Goal: Information Seeking & Learning: Find contact information

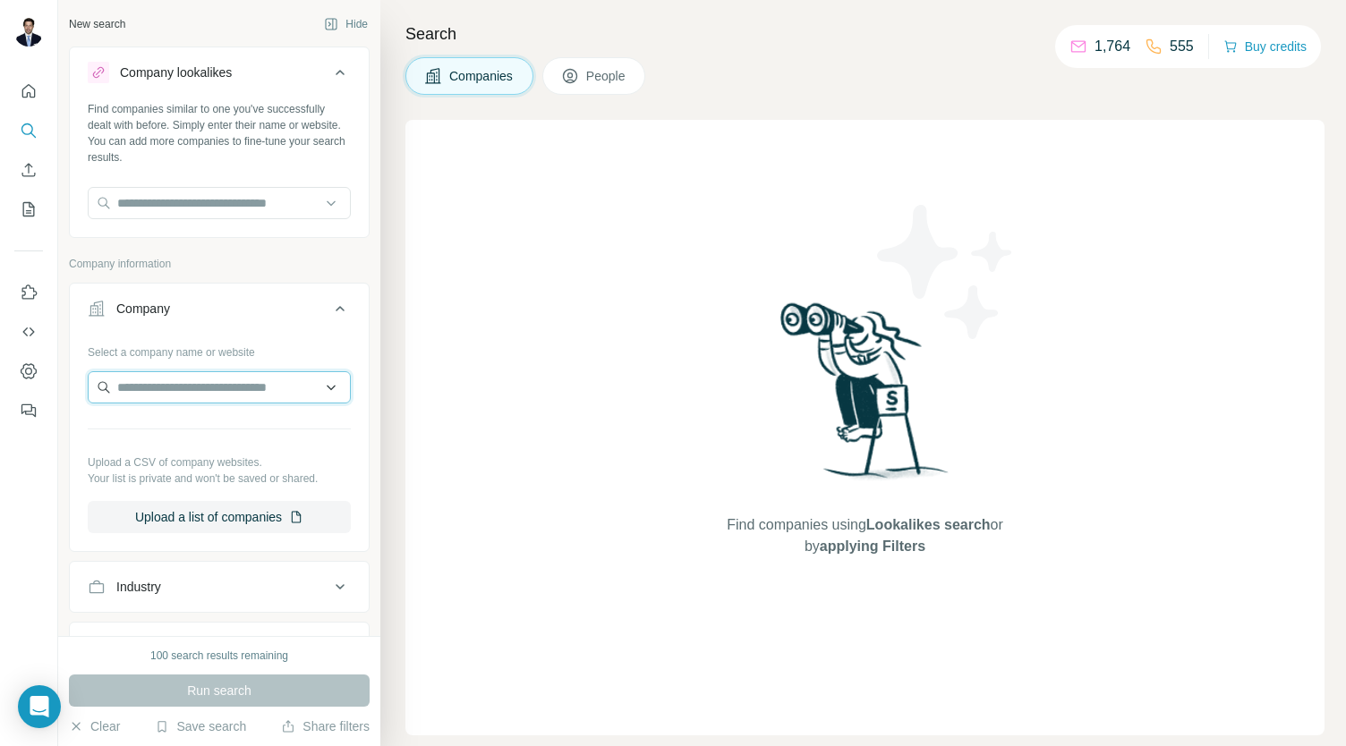
click at [208, 393] on input "text" at bounding box center [219, 387] width 263 height 32
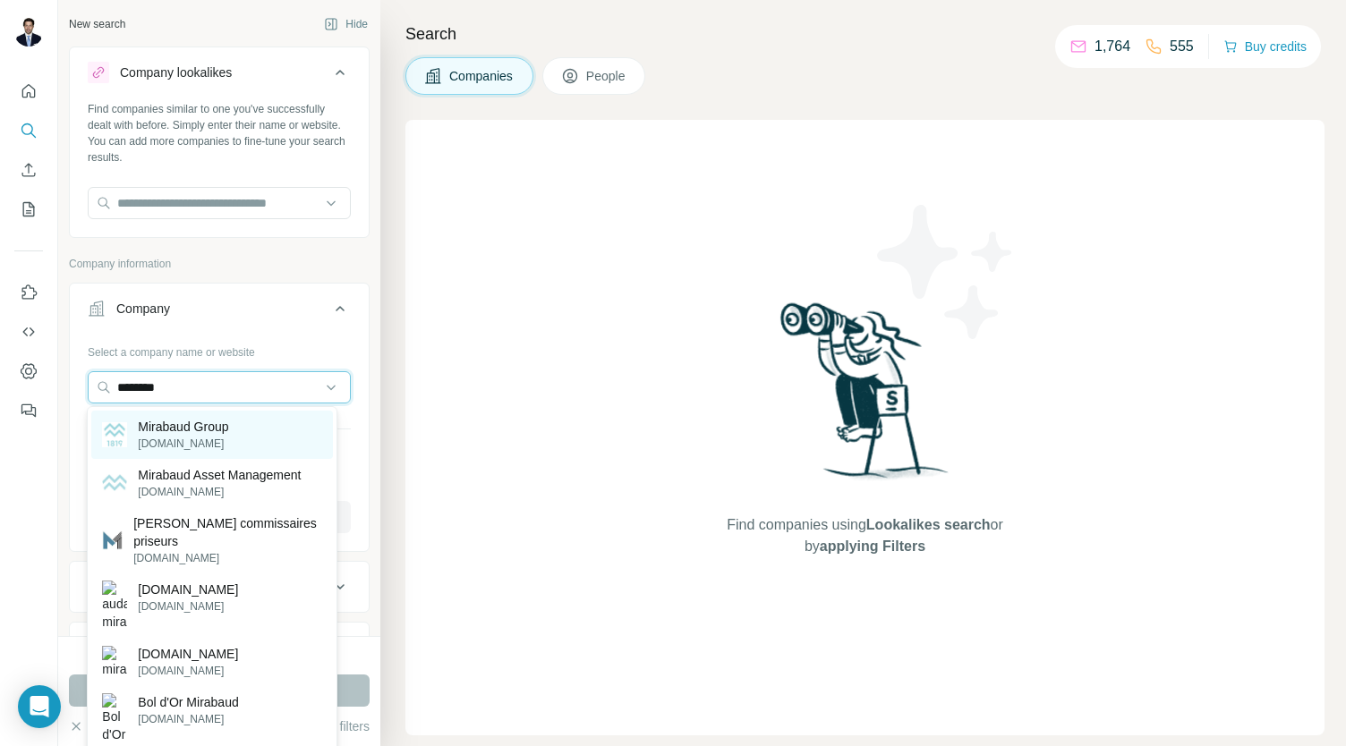
type input "********"
click at [211, 429] on p "Mirabaud Group" at bounding box center [183, 427] width 90 height 18
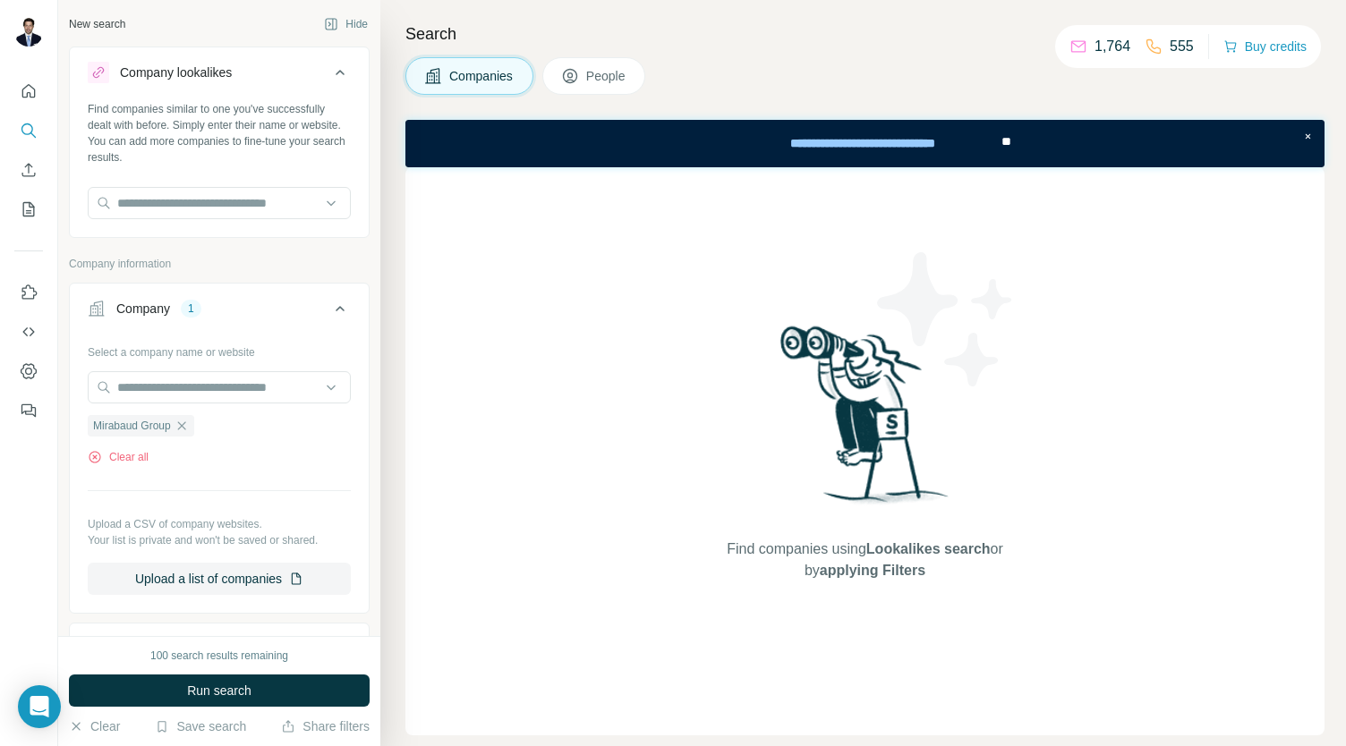
click at [609, 69] on span "People" at bounding box center [606, 76] width 41 height 18
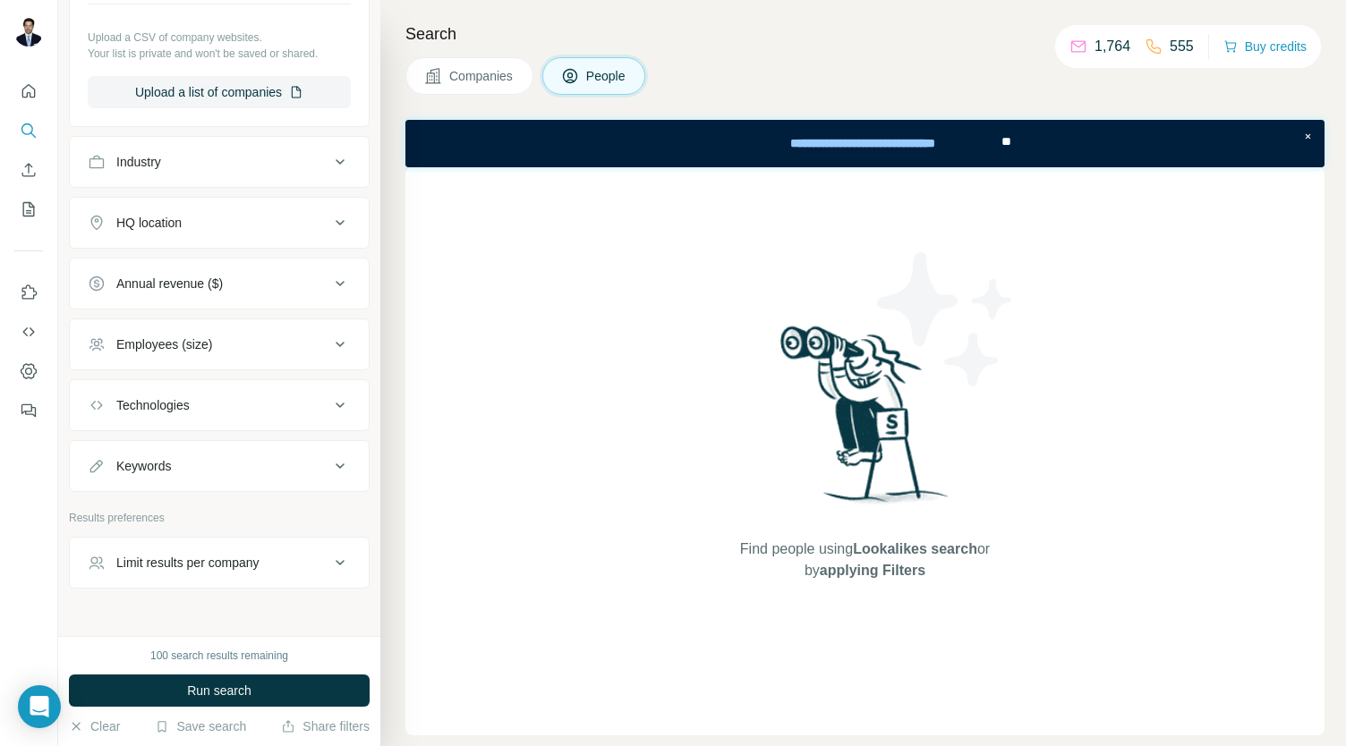
scroll to position [793, 0]
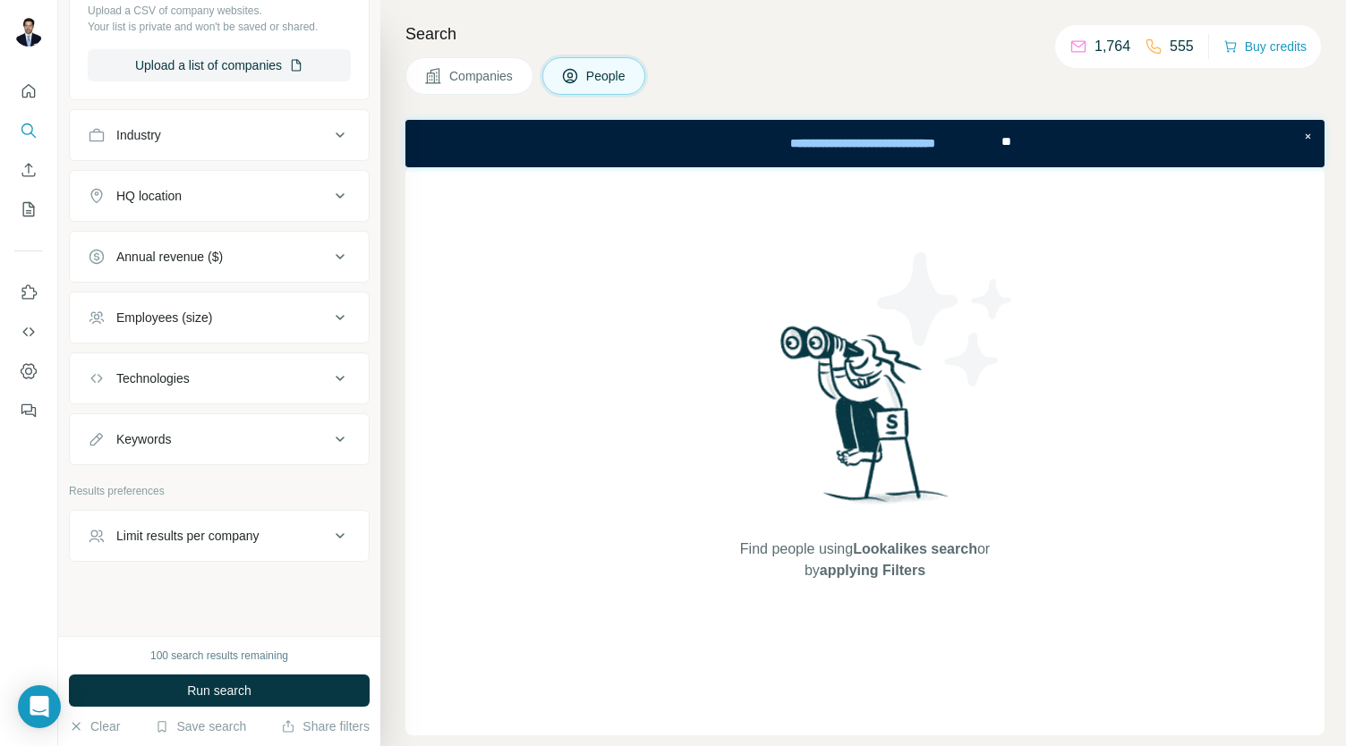
click at [219, 430] on div "Keywords" at bounding box center [209, 439] width 242 height 18
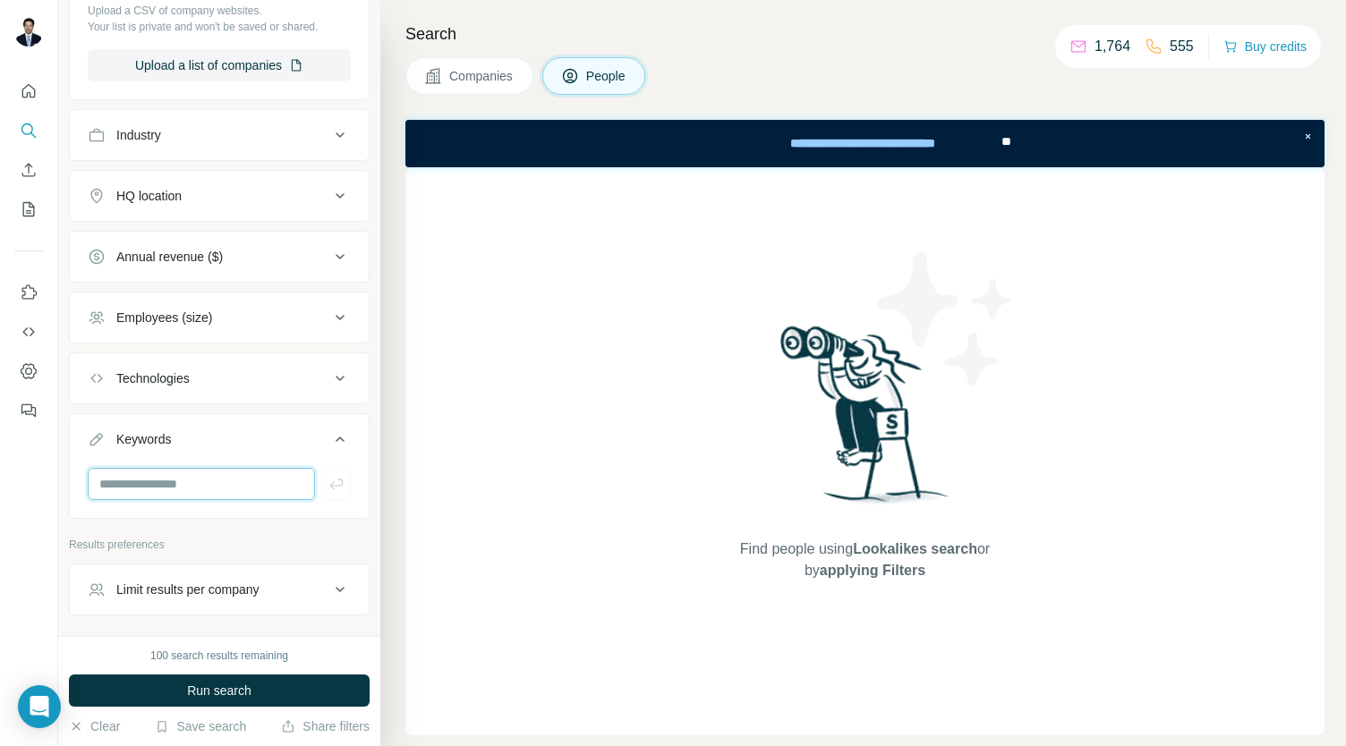
click at [277, 484] on input "text" at bounding box center [201, 484] width 227 height 32
type input "*******"
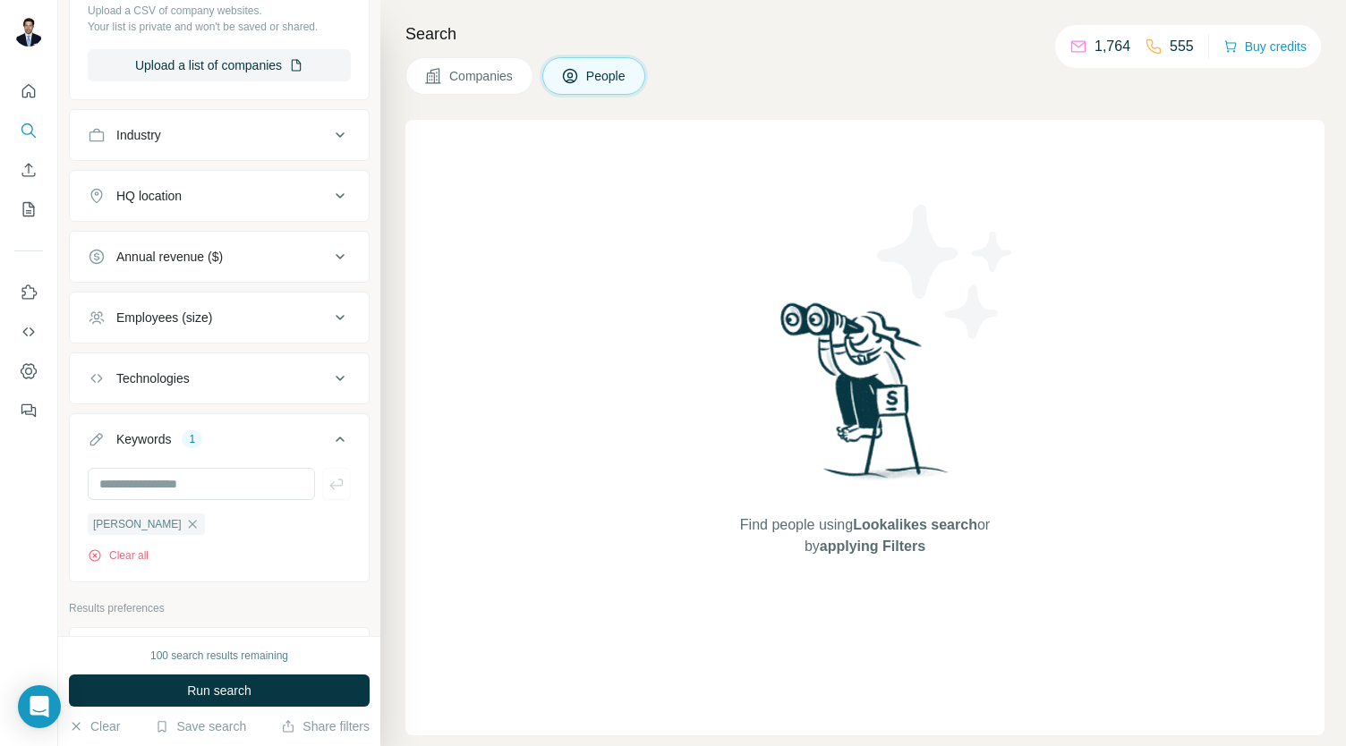
click at [560, 202] on div "Find people using Lookalikes search or by applying Filters" at bounding box center [864, 428] width 919 height 616
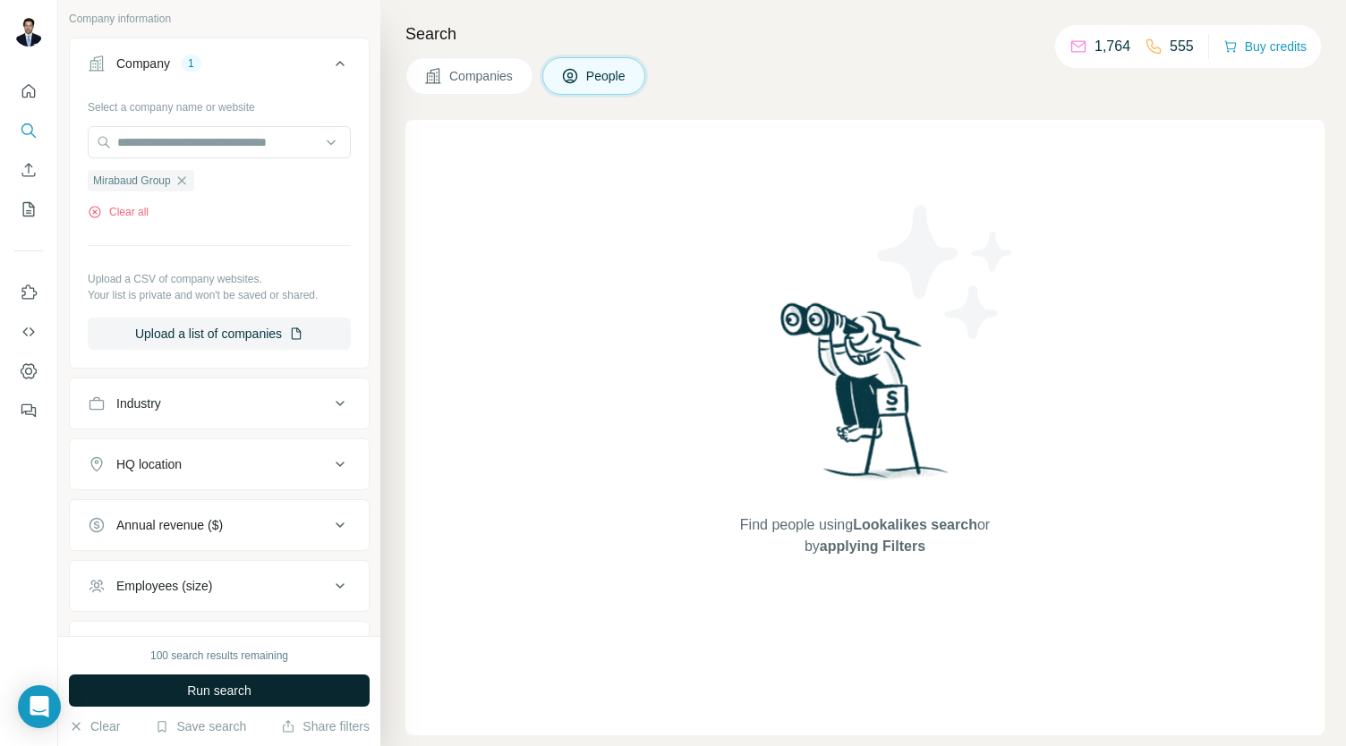
click at [245, 699] on span "Run search" at bounding box center [219, 691] width 64 height 18
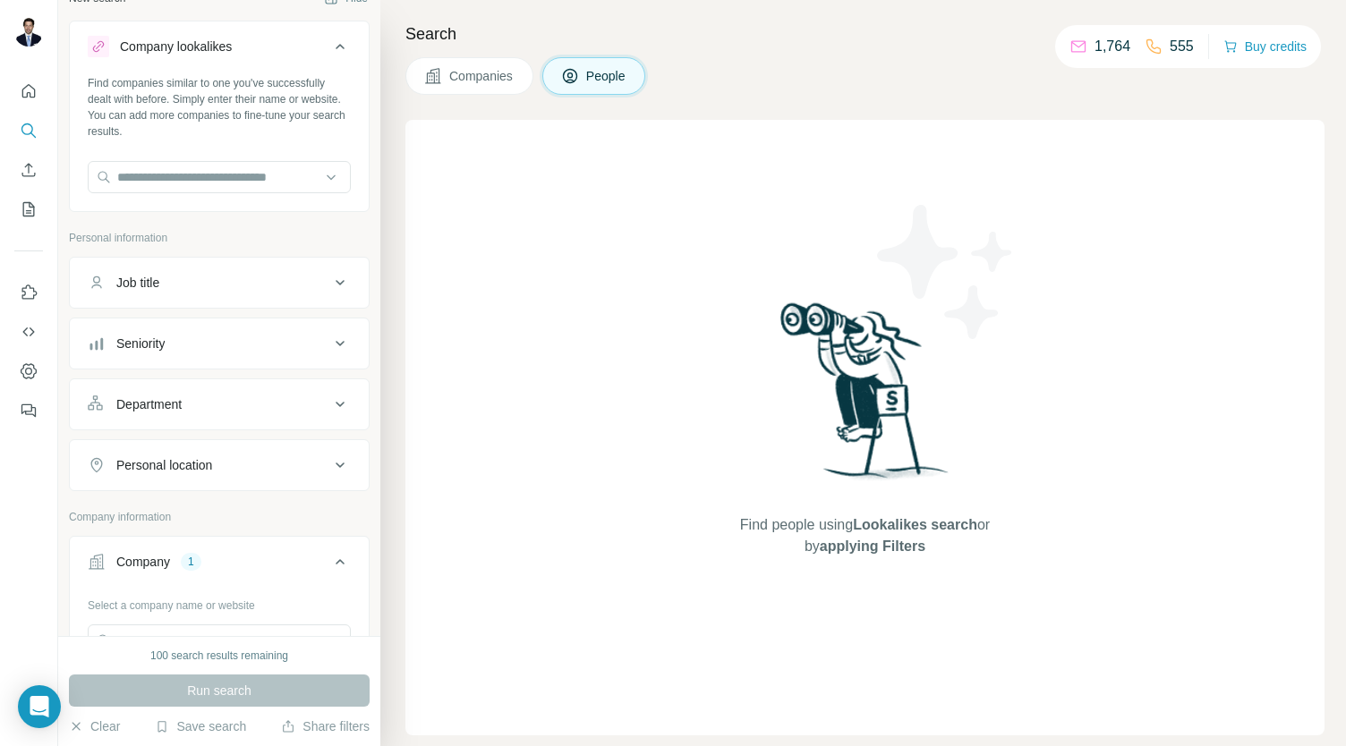
scroll to position [0, 0]
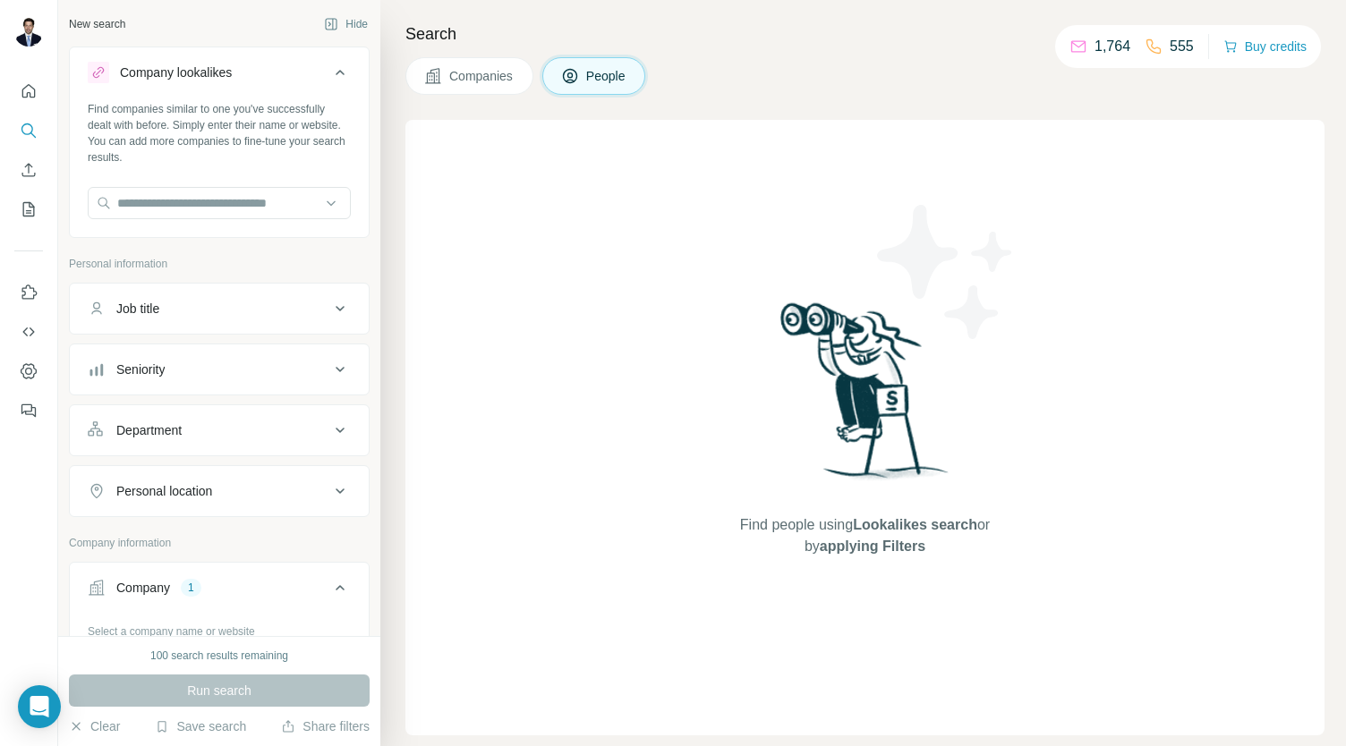
click at [220, 89] on button "Company lookalikes" at bounding box center [219, 76] width 299 height 50
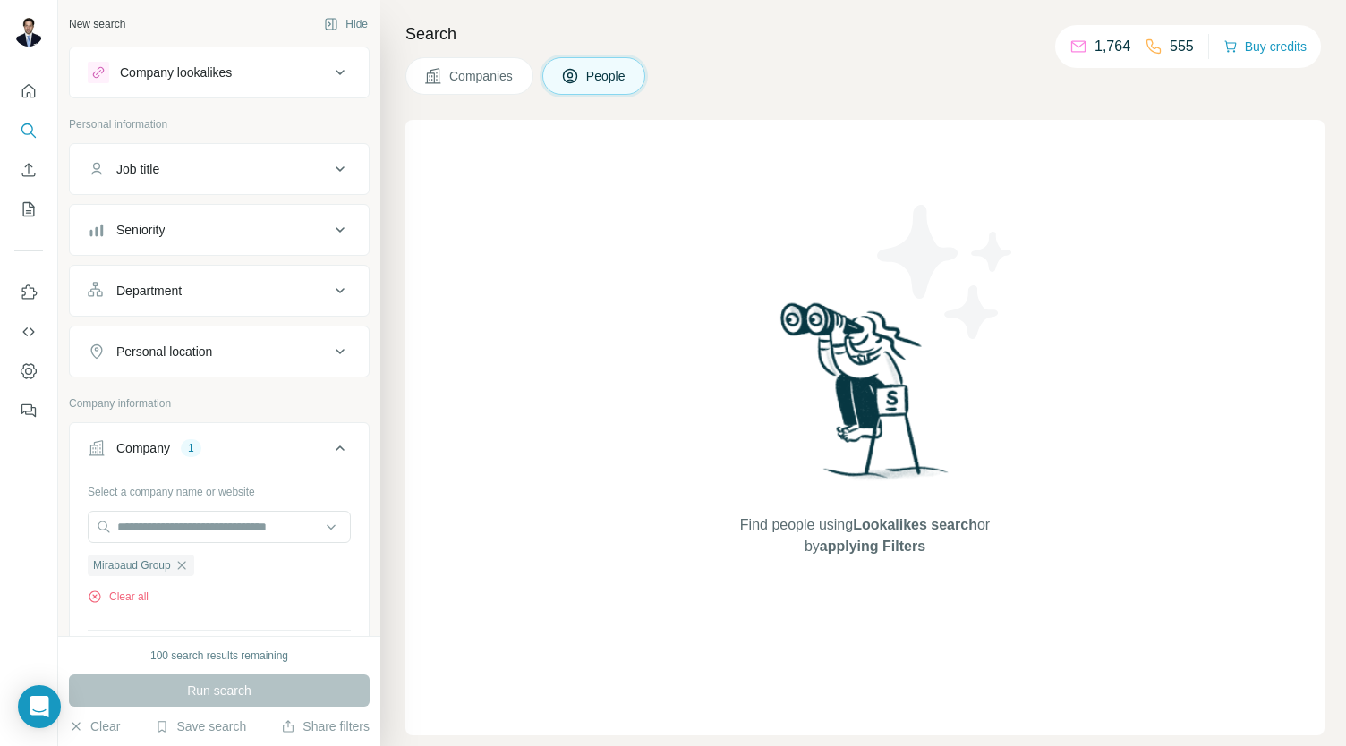
click at [220, 78] on div "Company lookalikes" at bounding box center [176, 73] width 112 height 18
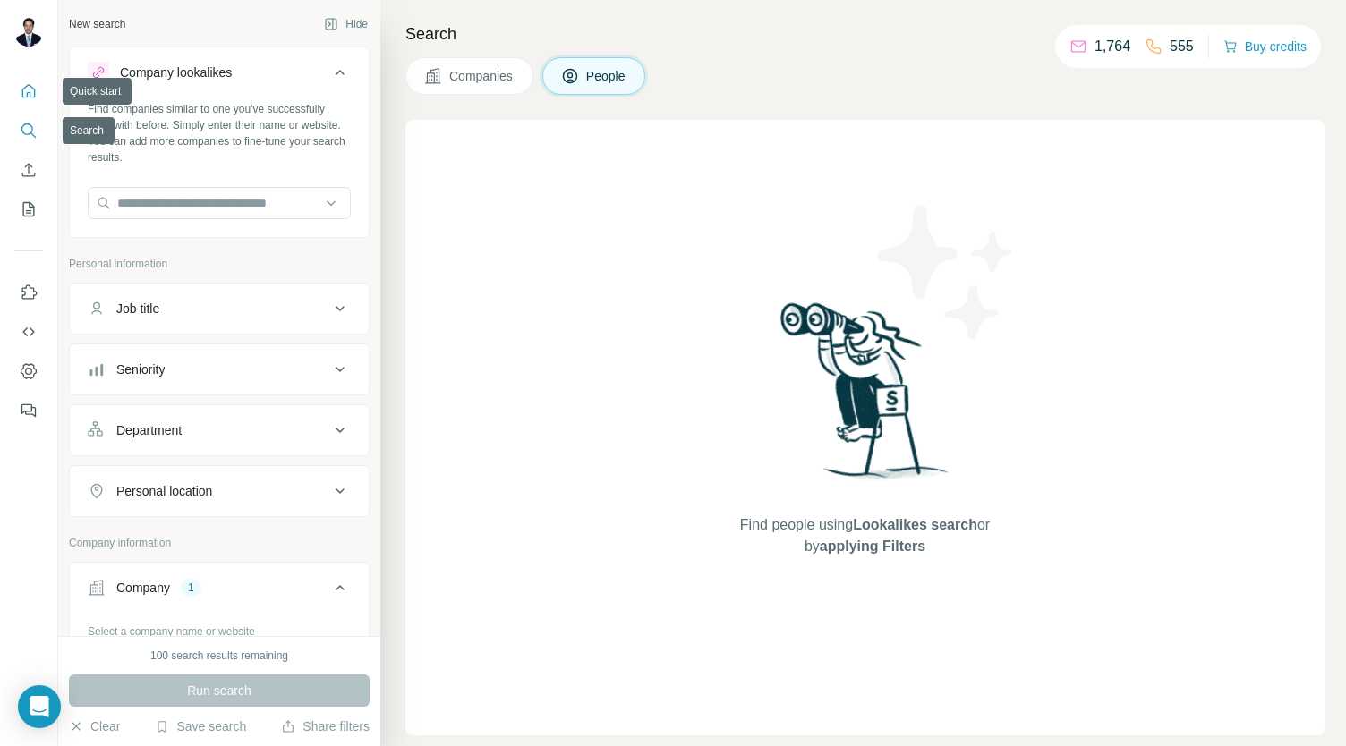
click at [36, 78] on button "Quick start" at bounding box center [28, 91] width 29 height 32
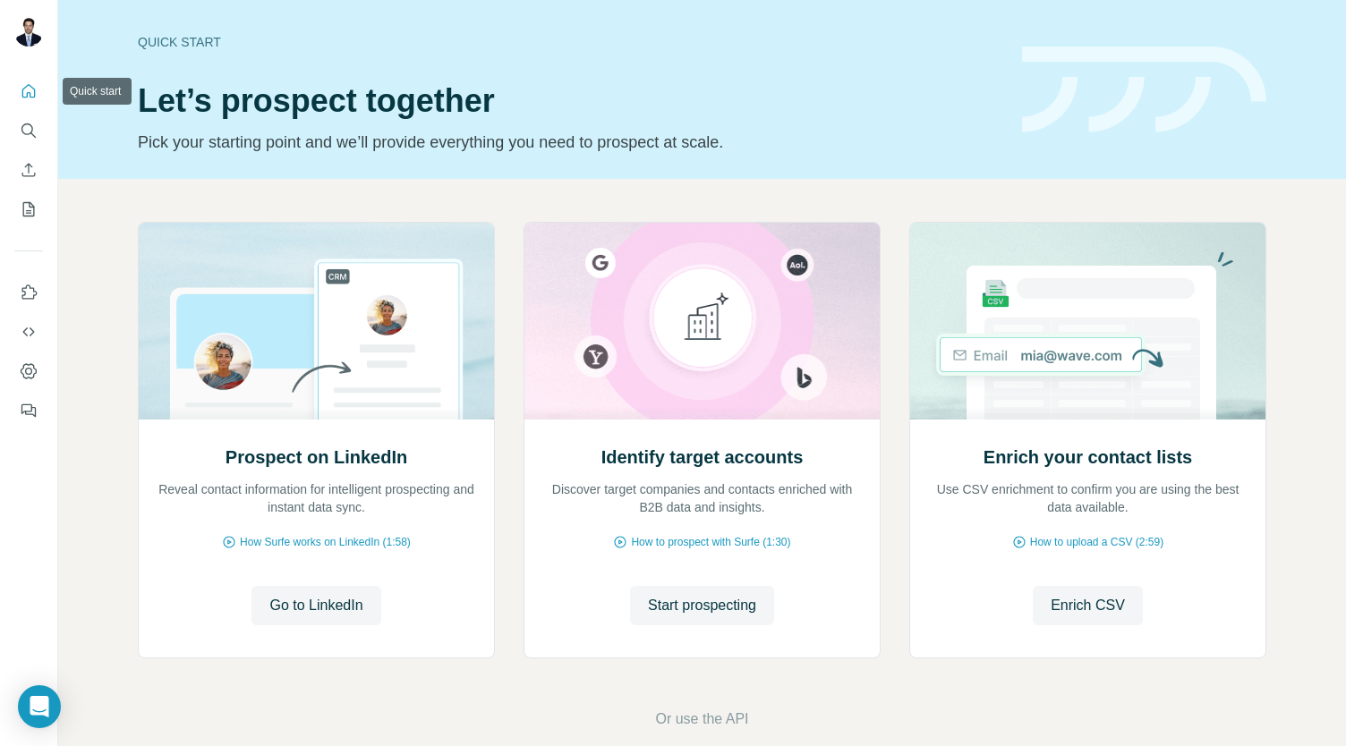
click at [31, 95] on icon "Quick start" at bounding box center [29, 91] width 18 height 18
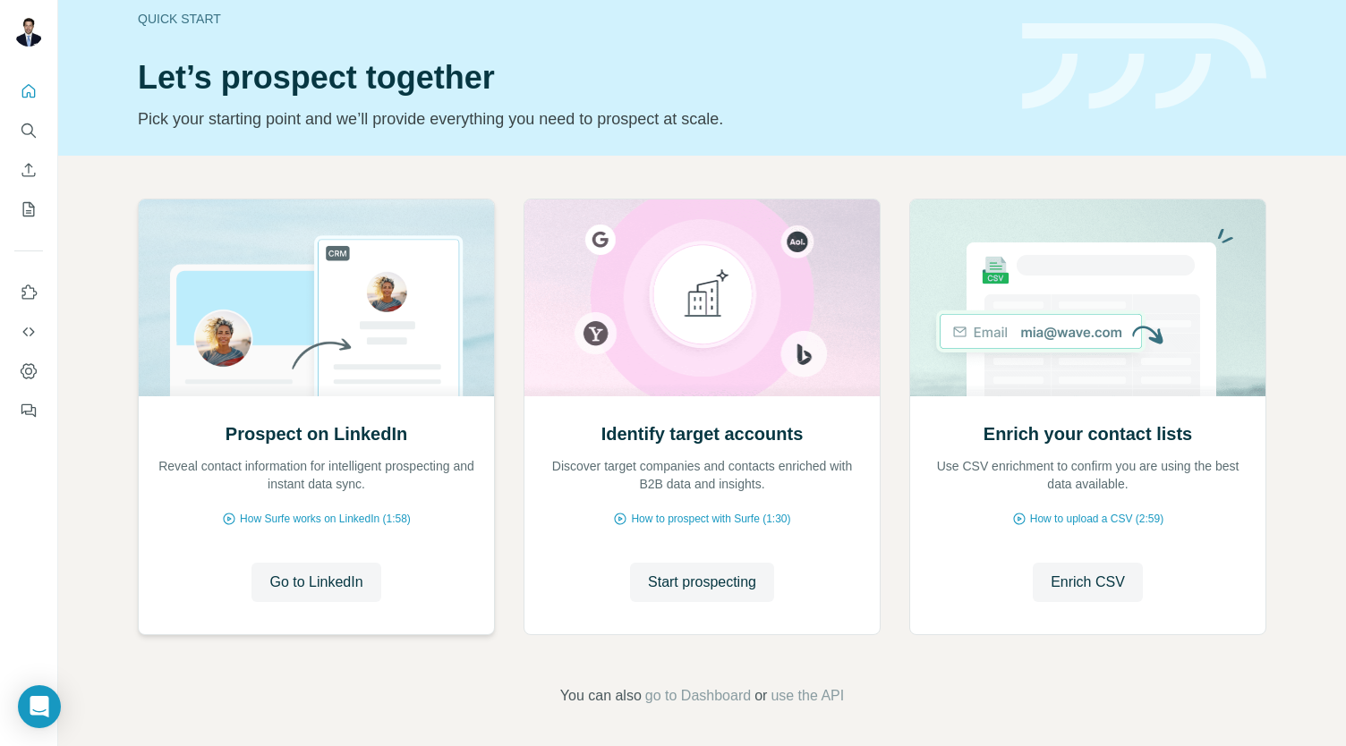
scroll to position [26, 0]
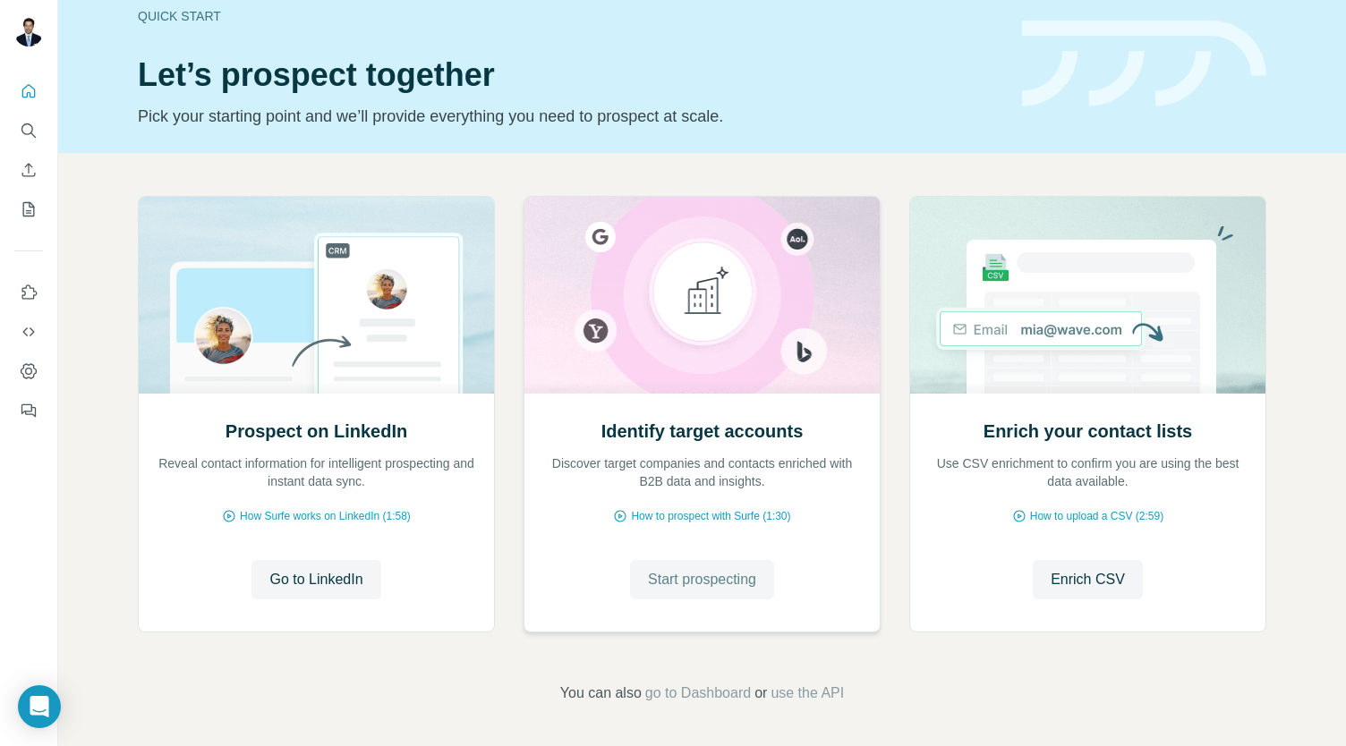
click at [694, 590] on button "Start prospecting" at bounding box center [702, 579] width 144 height 39
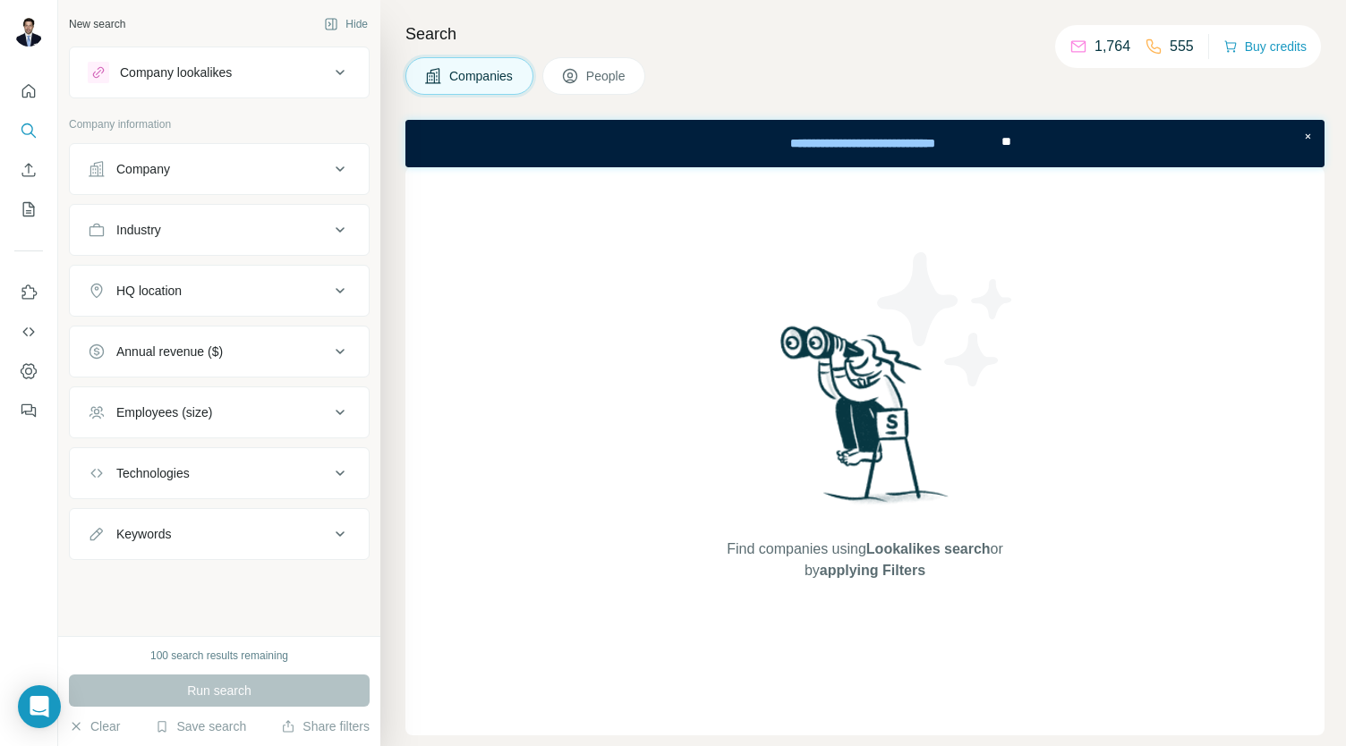
click at [207, 183] on button "Company" at bounding box center [219, 169] width 299 height 43
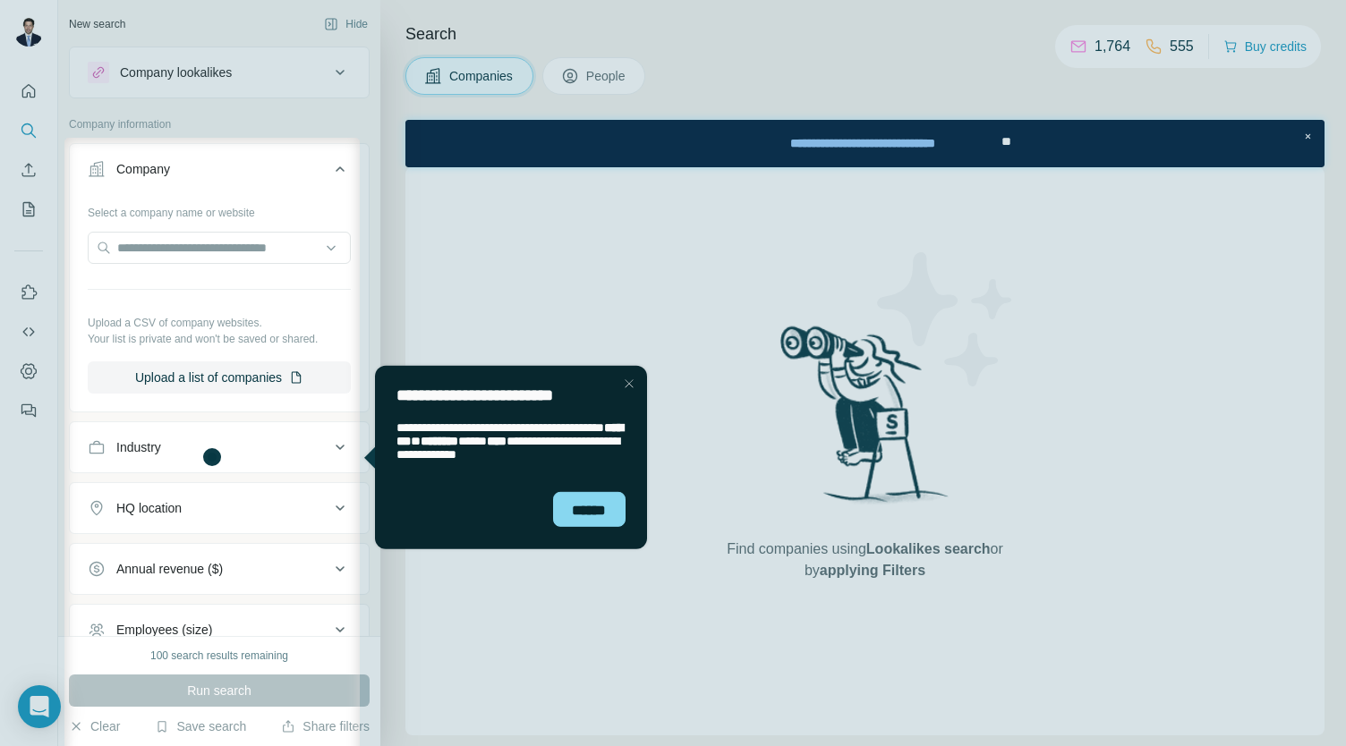
click at [208, 183] on button "Company" at bounding box center [219, 173] width 299 height 50
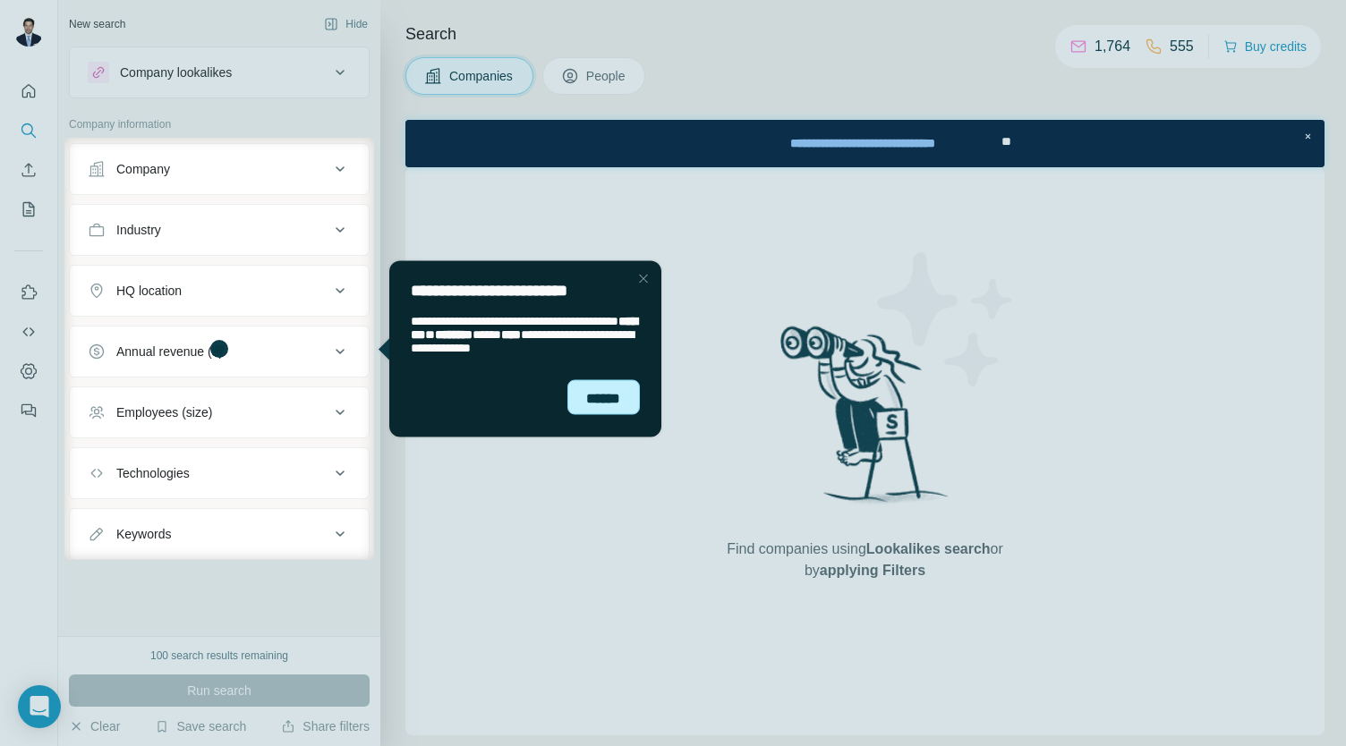
click at [598, 396] on div "******" at bounding box center [602, 396] width 72 height 35
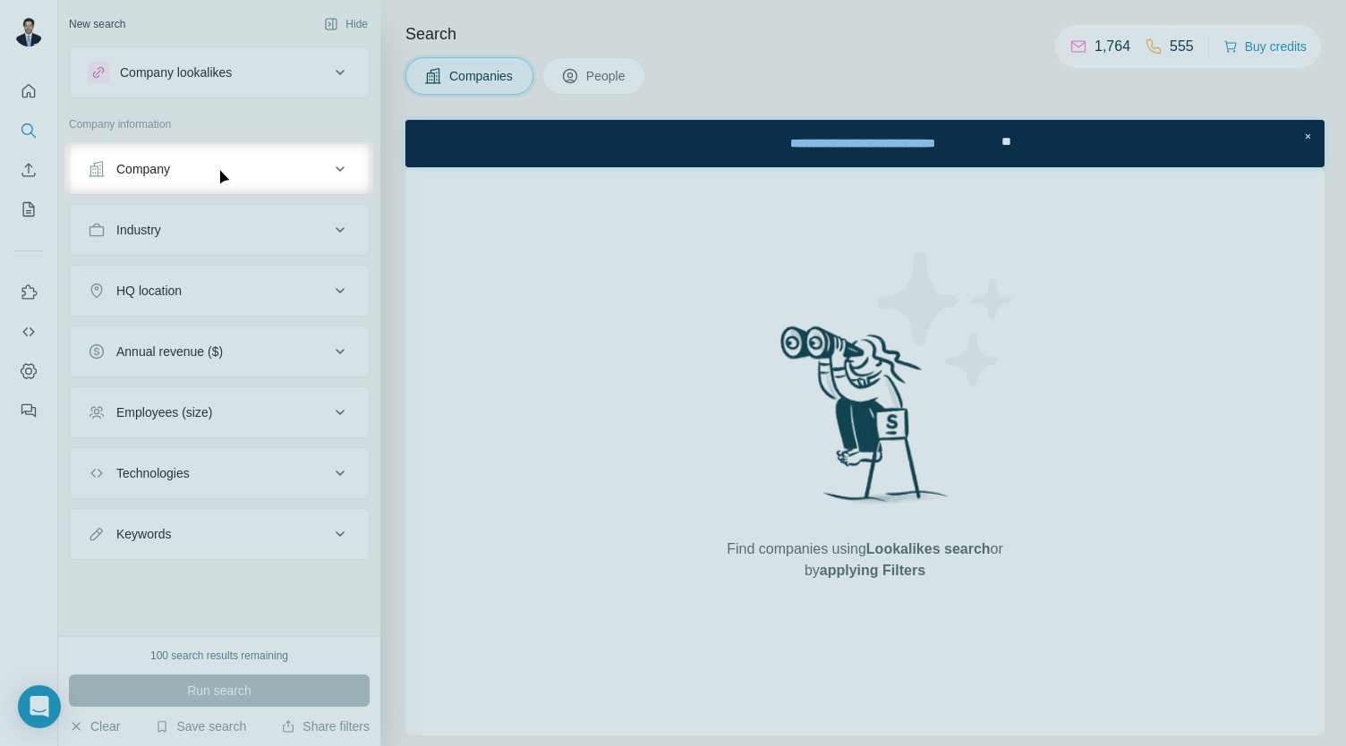
click at [249, 174] on div "Company" at bounding box center [209, 169] width 242 height 18
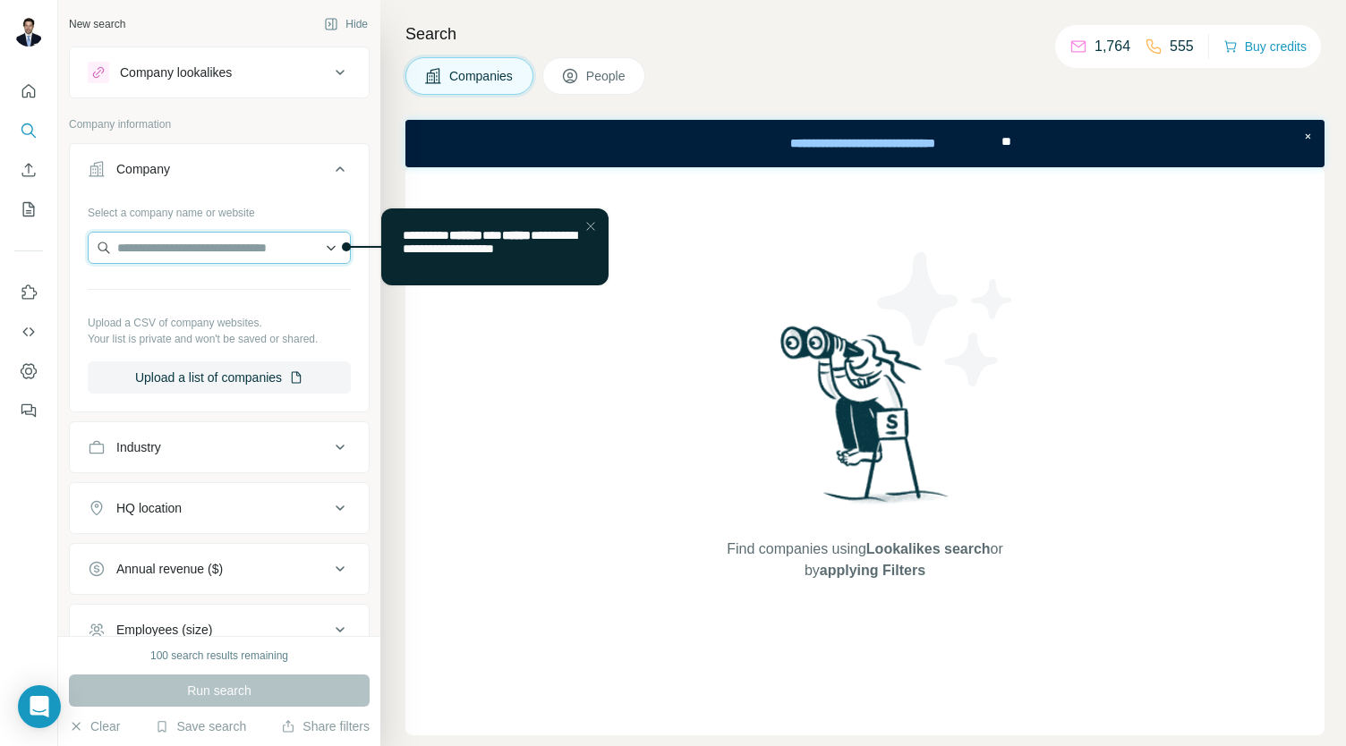
click at [237, 246] on input "text" at bounding box center [219, 248] width 263 height 32
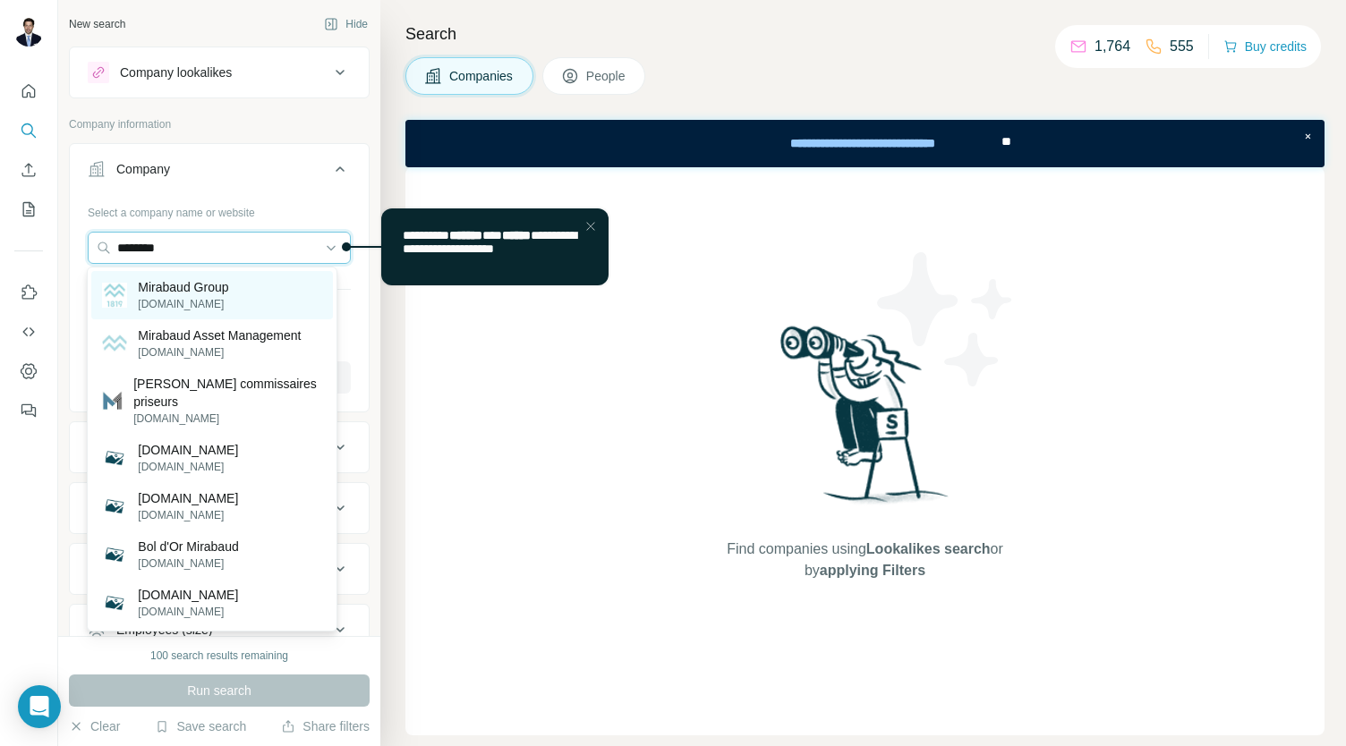
type input "********"
click at [244, 293] on div "Mirabaud Group [DOMAIN_NAME]" at bounding box center [211, 295] width 241 height 48
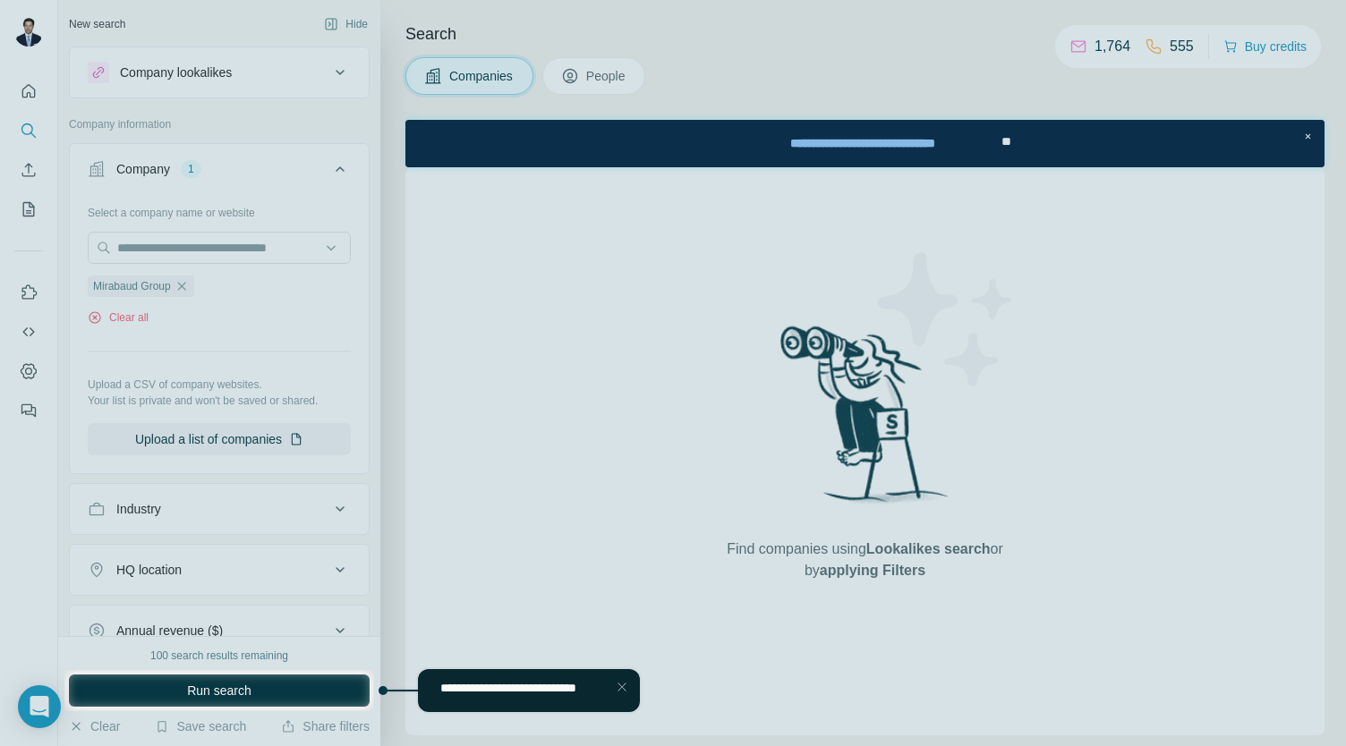
click at [204, 688] on span "Run search" at bounding box center [219, 691] width 64 height 18
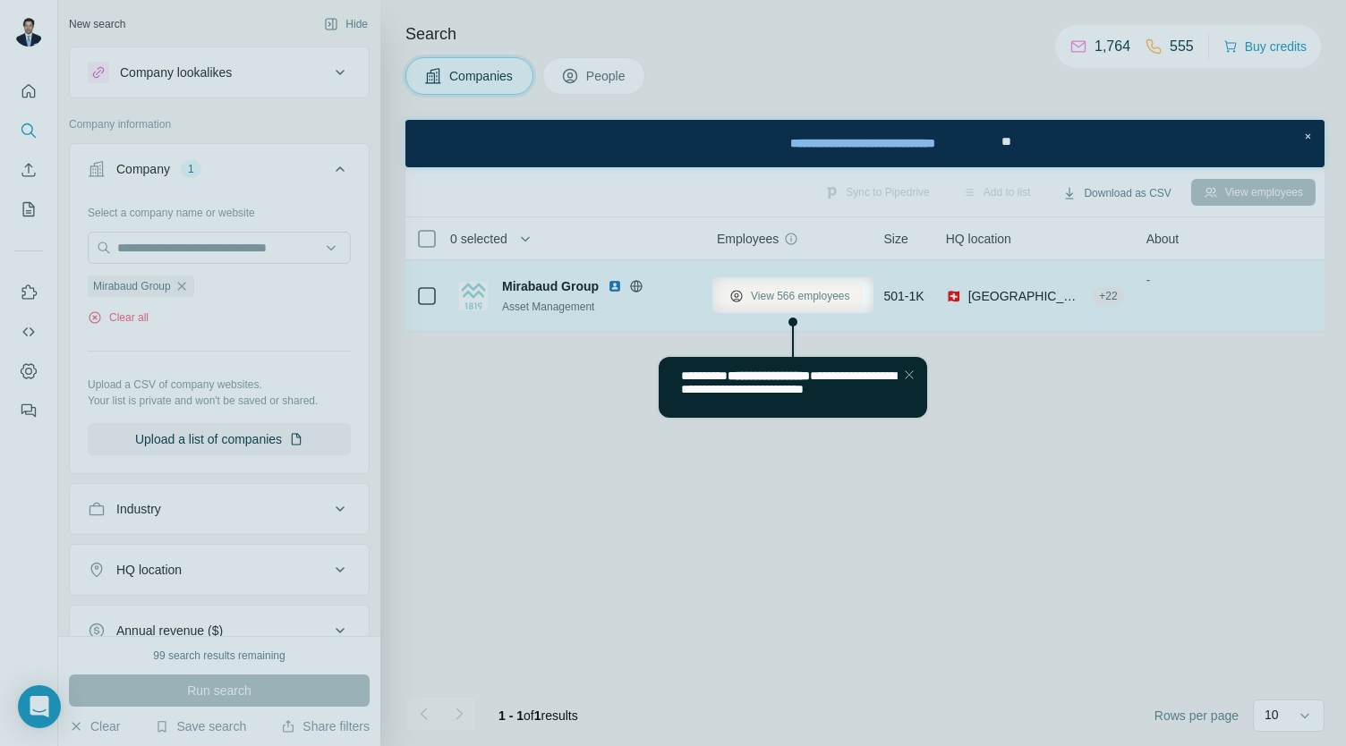
click at [774, 288] on span "View 566 employees" at bounding box center [800, 296] width 99 height 16
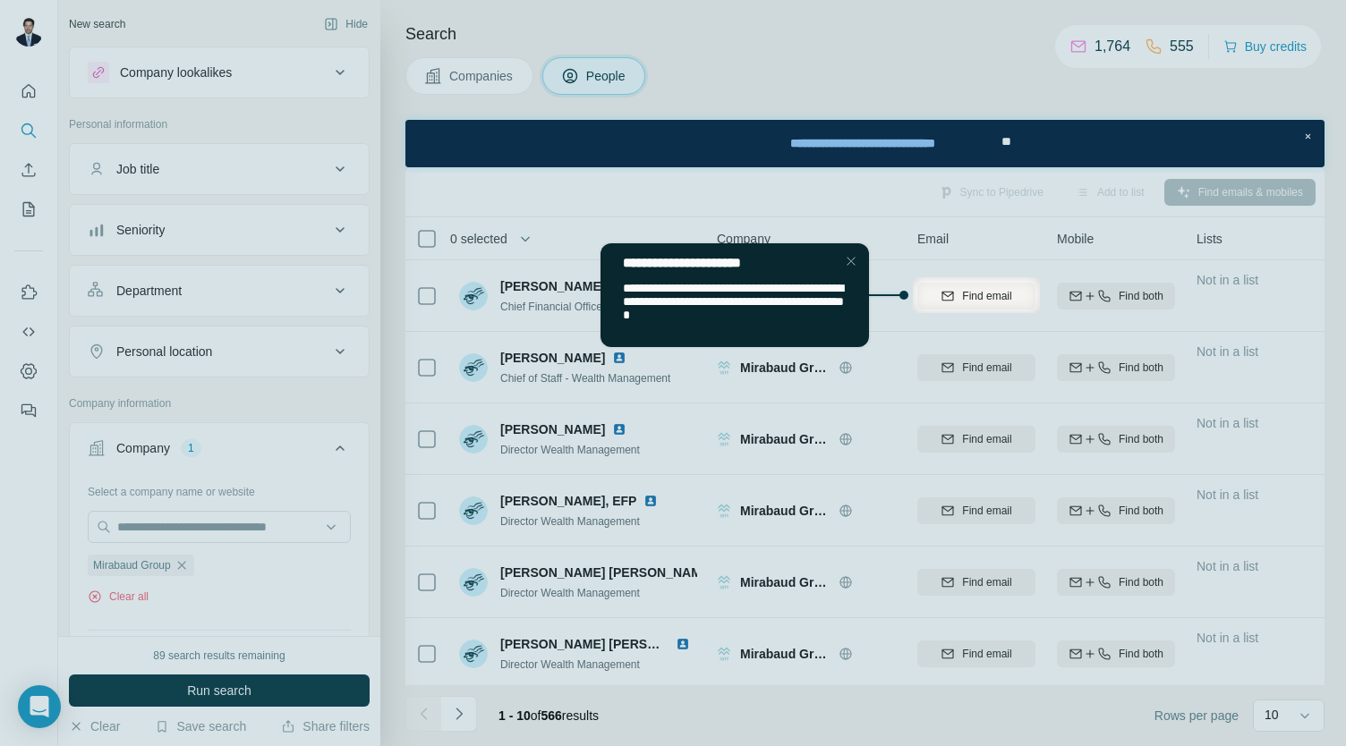
click at [849, 263] on div "Close Step" at bounding box center [849, 261] width 21 height 21
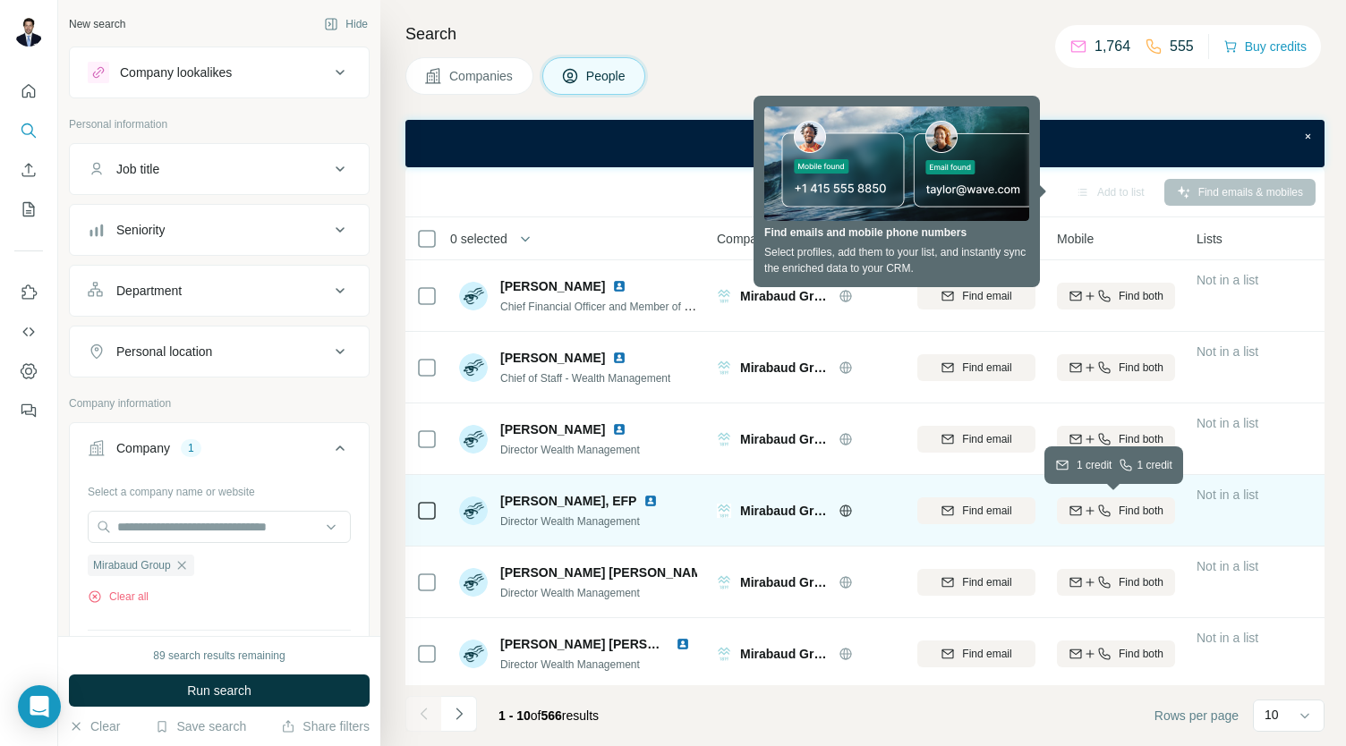
scroll to position [299, 0]
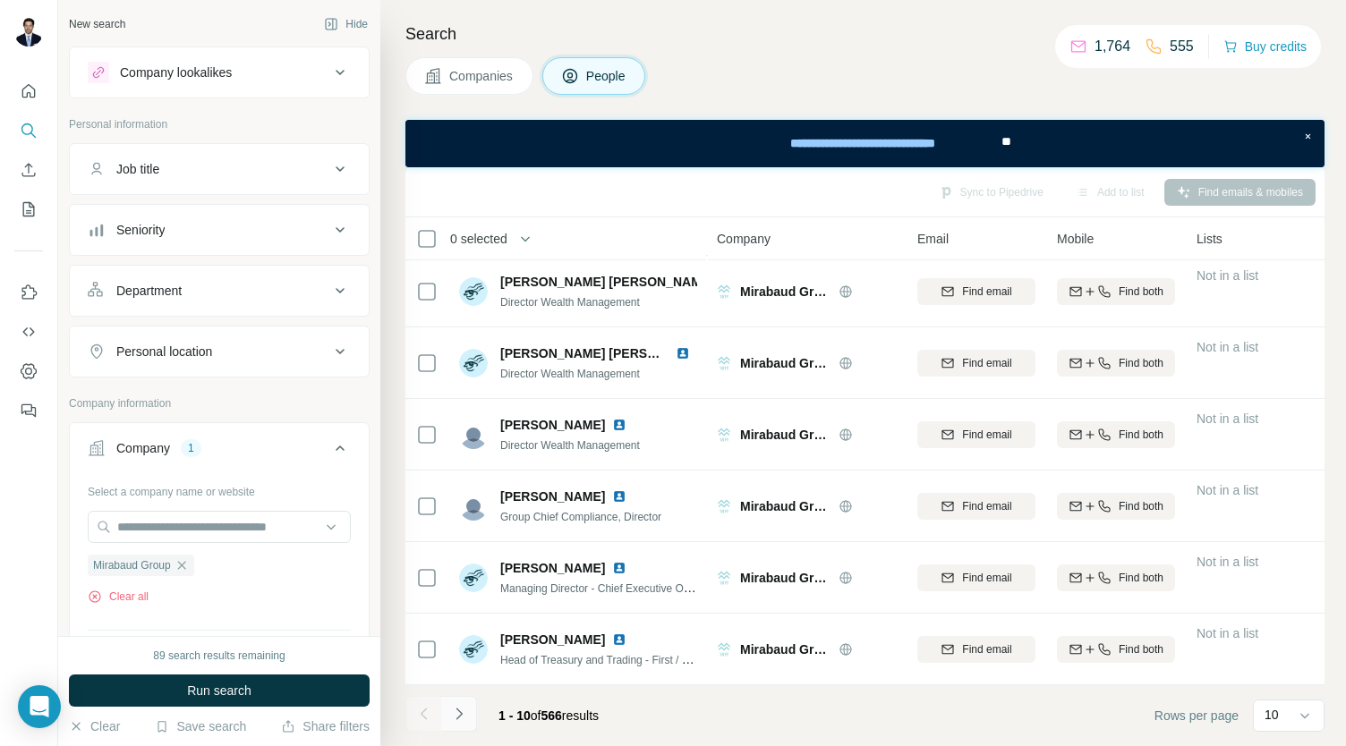
click at [469, 716] on button "Navigate to next page" at bounding box center [459, 714] width 36 height 36
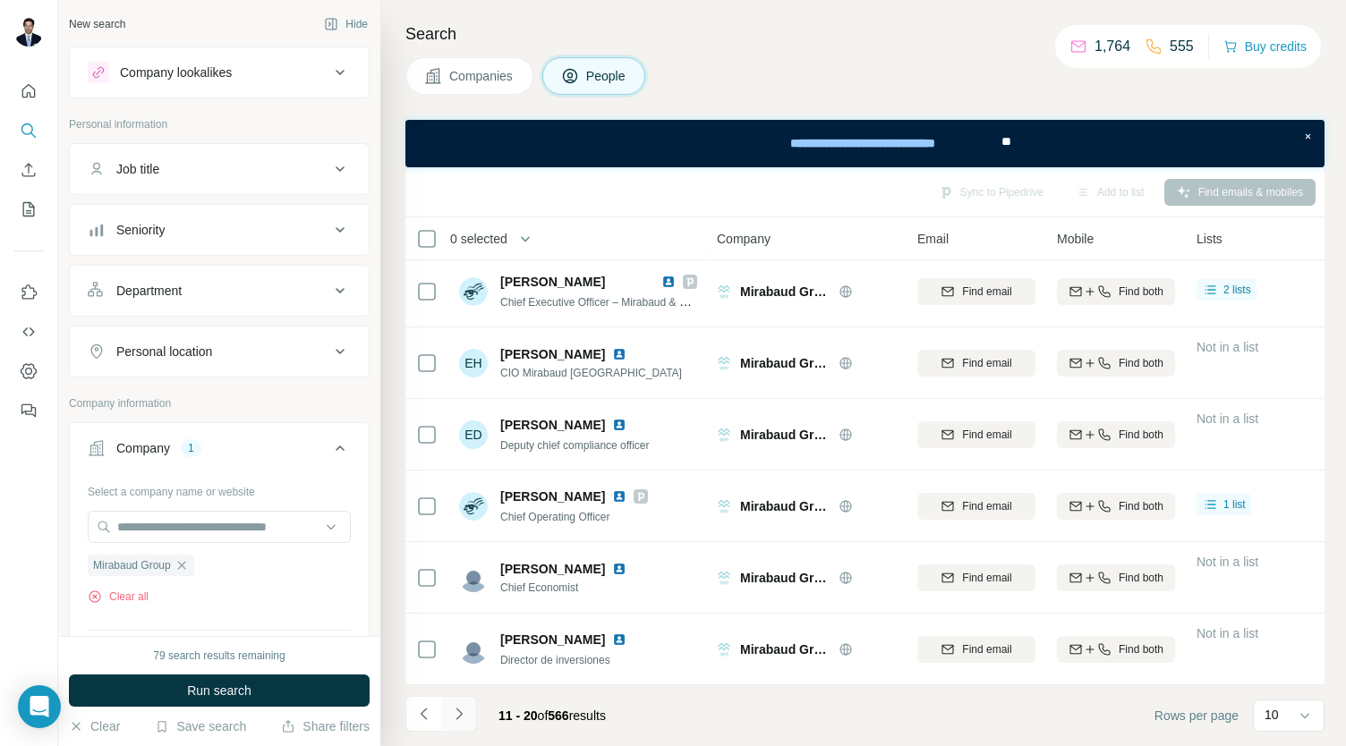
click at [451, 722] on icon "Navigate to next page" at bounding box center [459, 714] width 18 height 18
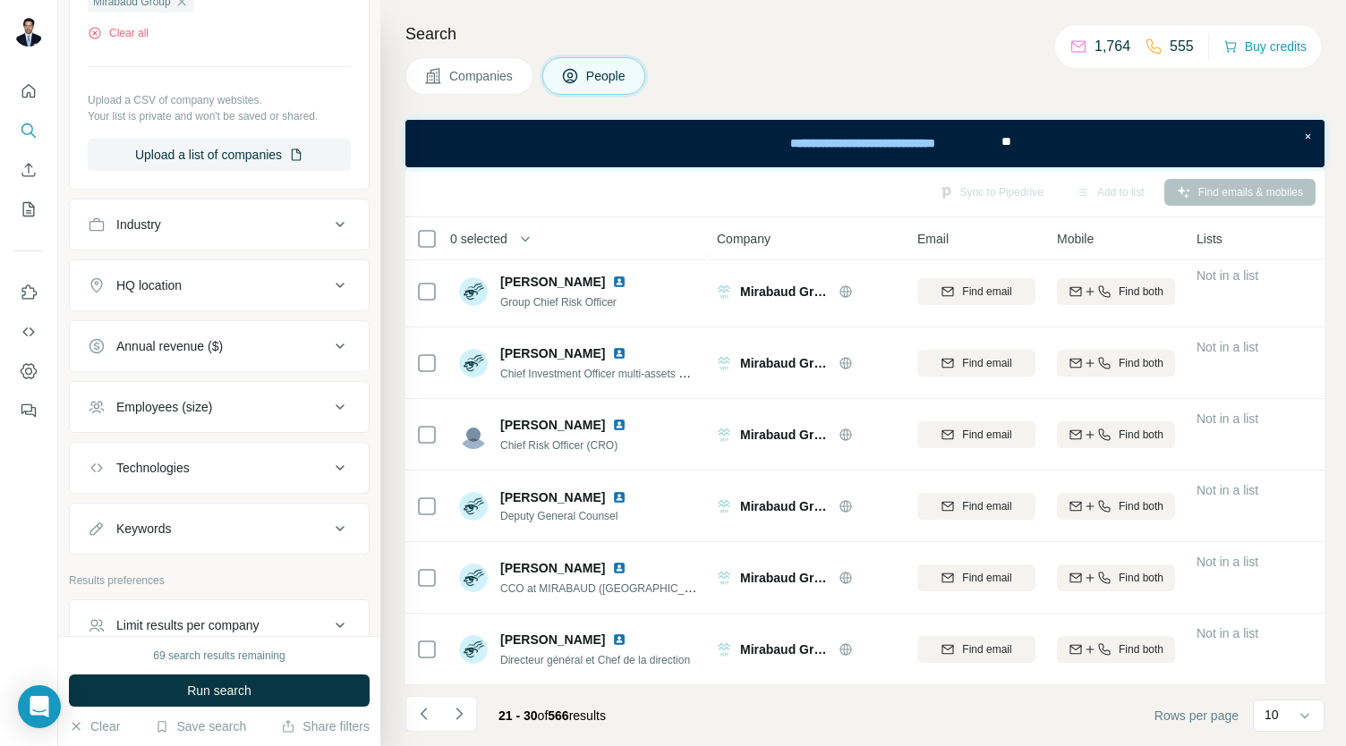
scroll to position [653, 0]
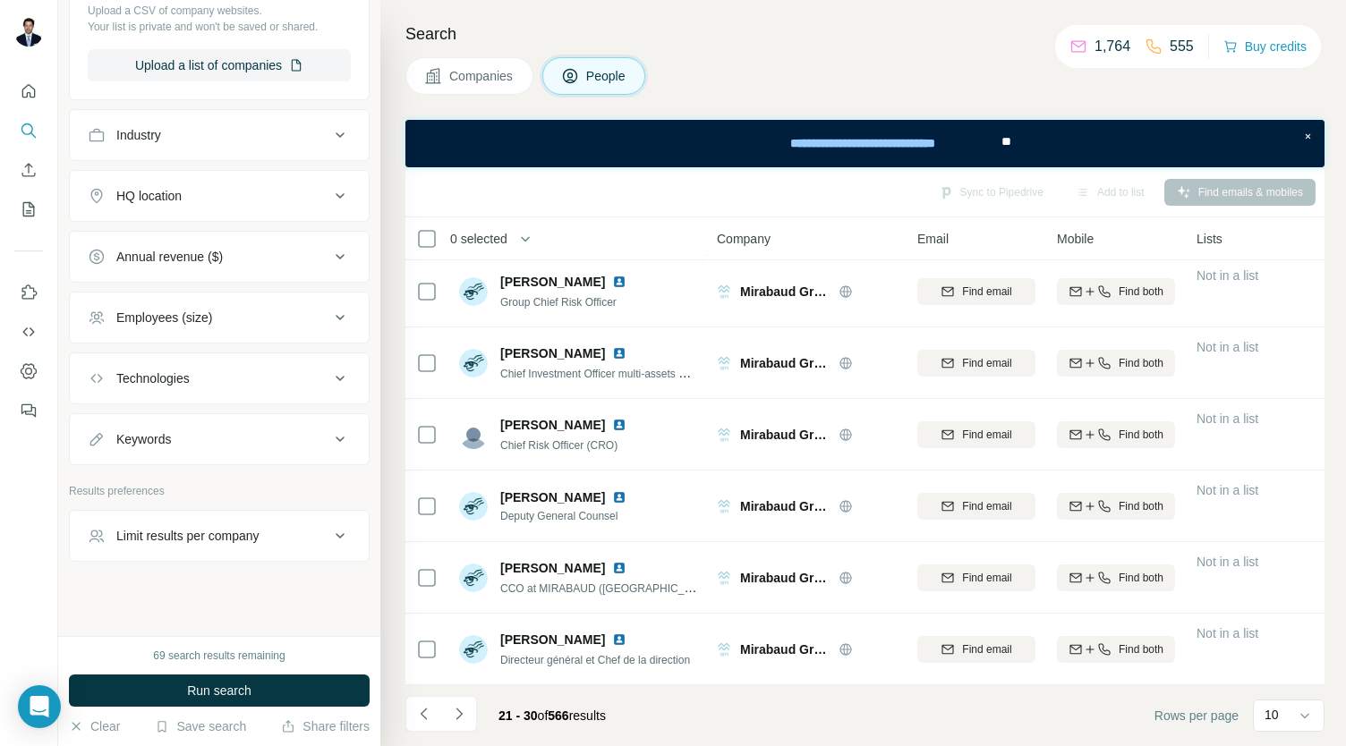
click at [217, 532] on div "Limit results per company" at bounding box center [187, 536] width 143 height 18
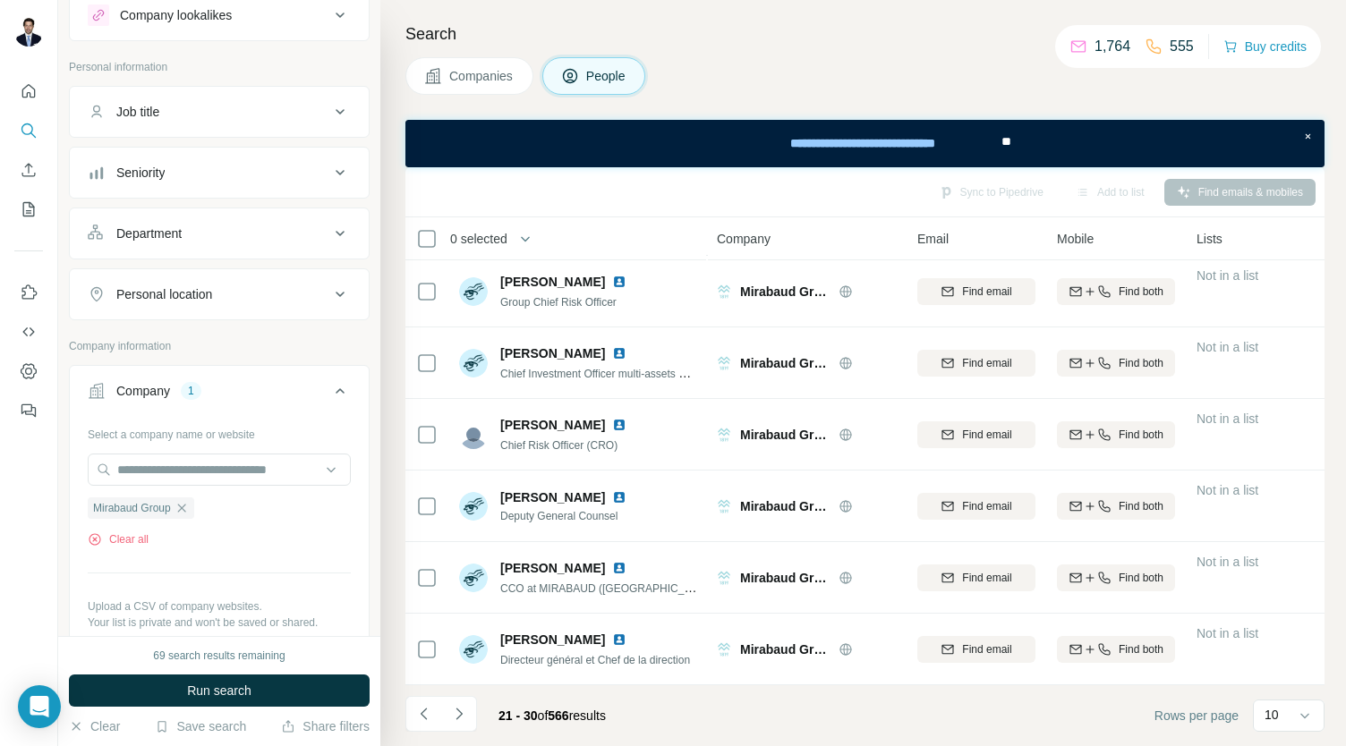
scroll to position [0, 0]
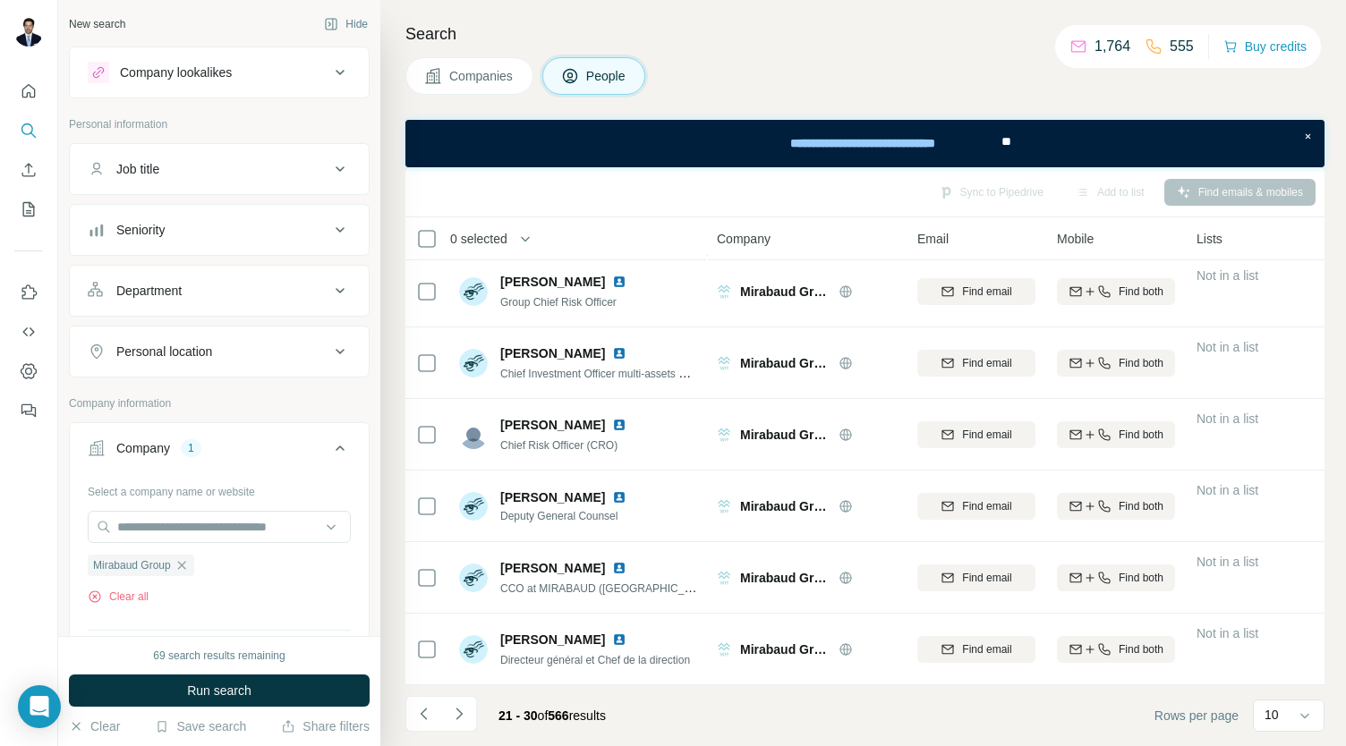
click at [199, 180] on button "Job title" at bounding box center [219, 169] width 299 height 43
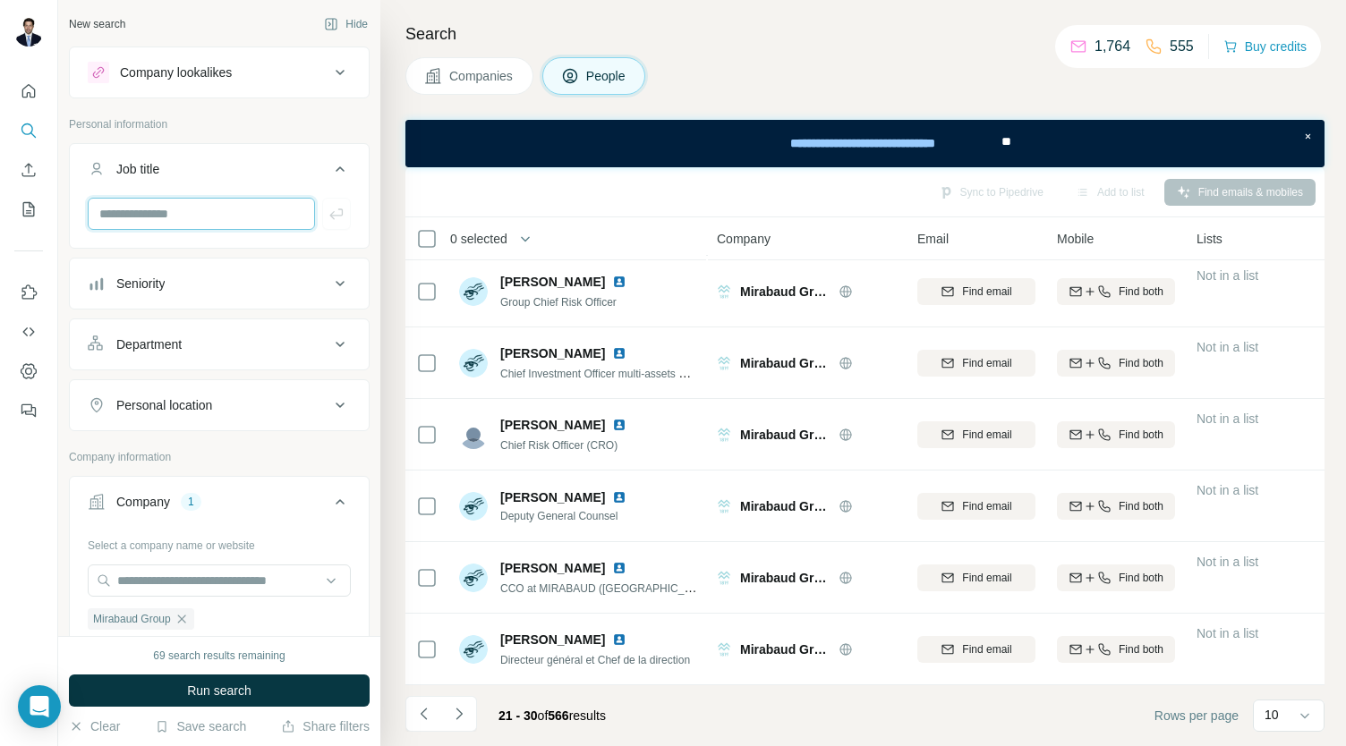
click at [190, 215] on input "text" at bounding box center [201, 214] width 227 height 32
type input "*******"
click at [327, 225] on button "button" at bounding box center [336, 214] width 29 height 32
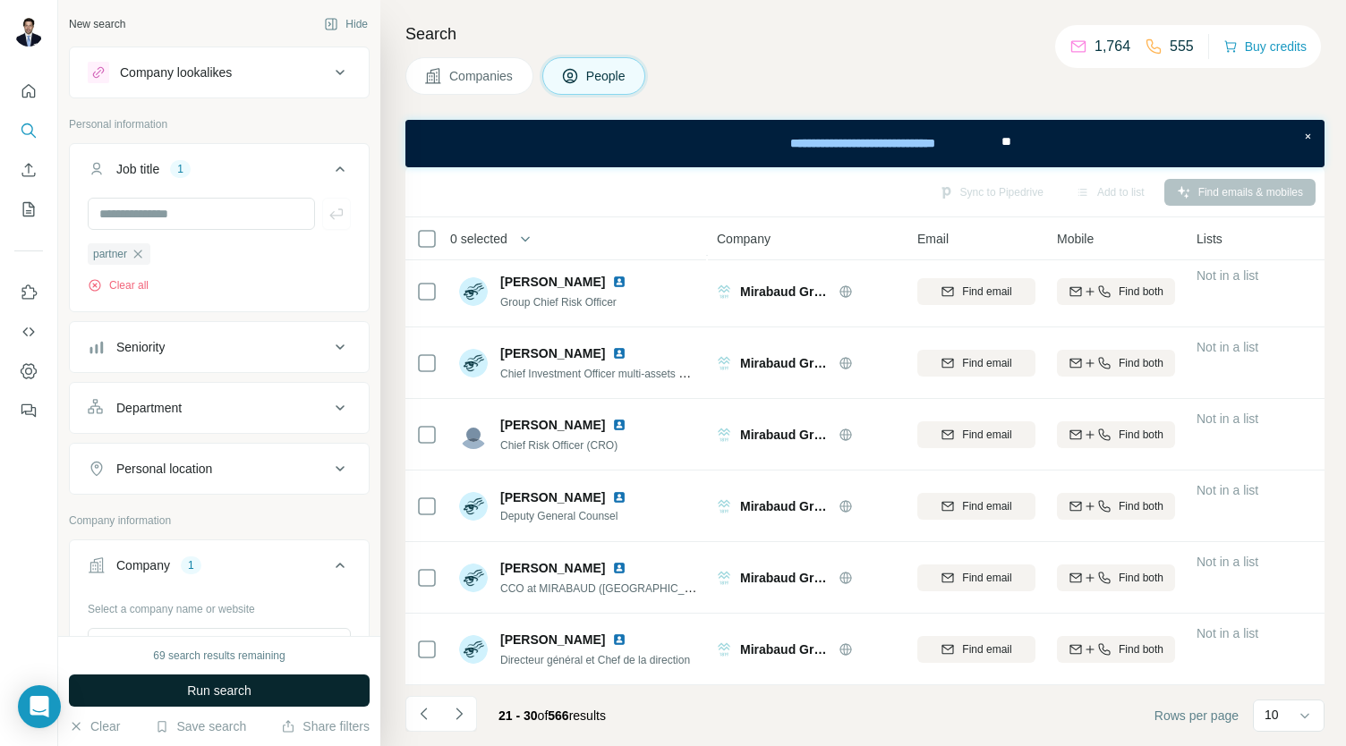
click at [225, 684] on span "Run search" at bounding box center [219, 691] width 64 height 18
